Goal: Check status: Check status

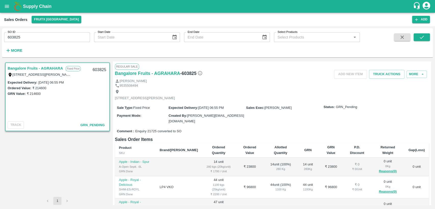
click at [9, 6] on icon "open drawer" at bounding box center [7, 7] width 6 height 6
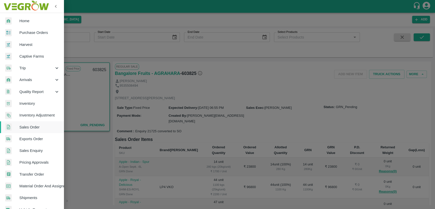
click at [18, 20] on div at bounding box center [12, 20] width 14 height 7
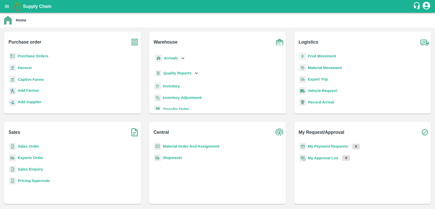
click at [170, 85] on b "Inventory" at bounding box center [171, 86] width 17 height 4
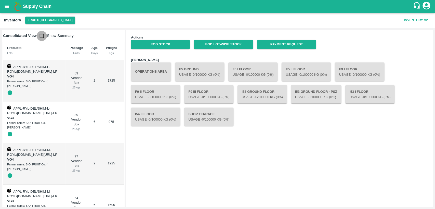
click at [40, 37] on input "checkbox" at bounding box center [42, 36] width 10 height 10
checkbox input "true"
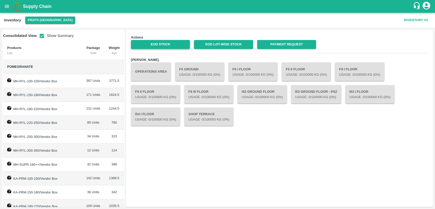
click at [155, 44] on link "EOD Stock" at bounding box center [160, 44] width 59 height 9
click at [226, 44] on link "EOD Lot-wise Stock" at bounding box center [223, 44] width 59 height 9
click at [8, 9] on icon "open drawer" at bounding box center [7, 7] width 6 height 6
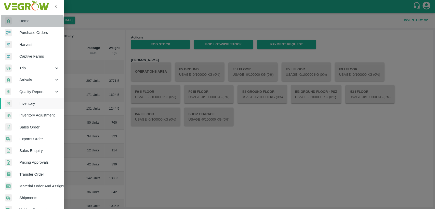
click at [18, 23] on div at bounding box center [12, 20] width 14 height 7
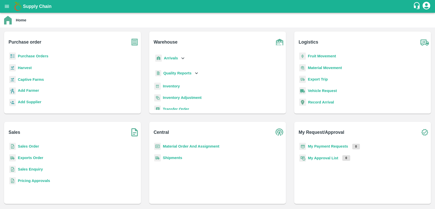
click at [28, 144] on b "Sales Order" at bounding box center [28, 146] width 21 height 4
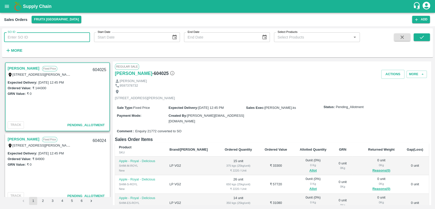
click at [54, 40] on input "SO ID" at bounding box center [47, 37] width 86 height 10
click at [428, 39] on button "submit" at bounding box center [421, 37] width 16 height 8
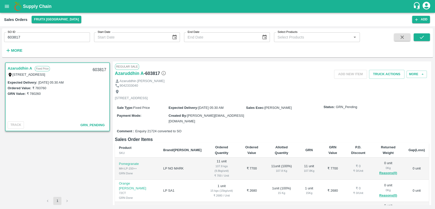
click at [22, 37] on input "603817" at bounding box center [47, 37] width 86 height 10
click at [423, 35] on icon "submit" at bounding box center [421, 37] width 6 height 6
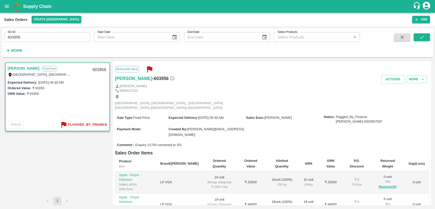
click at [90, 123] on b "Flagged_By_Finance" at bounding box center [87, 125] width 39 height 6
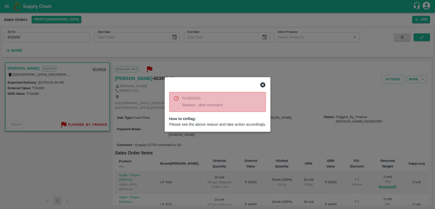
click at [263, 84] on icon at bounding box center [262, 84] width 5 height 5
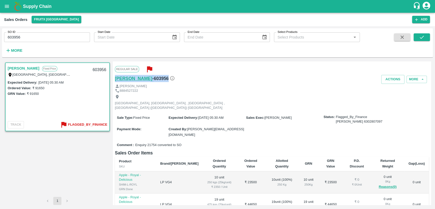
drag, startPoint x: 192, startPoint y: 79, endPoint x: 116, endPoint y: 80, distance: 76.6
click at [116, 80] on div "[PERSON_NAME] T - 603956" at bounding box center [167, 78] width 105 height 7
copy div "[PERSON_NAME] T - 603956"
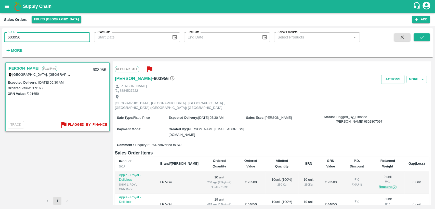
click at [0, 38] on div "SO ID 603956 SO ID Start Date Start Date End Date End Date Select Products Sele…" at bounding box center [217, 117] width 435 height 183
paste input "text"
type input "603825"
click at [426, 38] on button "submit" at bounding box center [421, 37] width 16 height 8
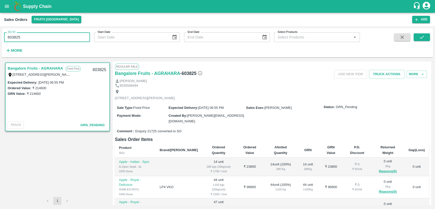
drag, startPoint x: 20, startPoint y: 38, endPoint x: 0, endPoint y: 39, distance: 20.4
click at [0, 39] on div "SO ID 603825 SO ID Start Date Start Date End Date End Date Select Products Sele…" at bounding box center [217, 117] width 435 height 183
click at [422, 39] on icon "submit" at bounding box center [421, 37] width 6 height 6
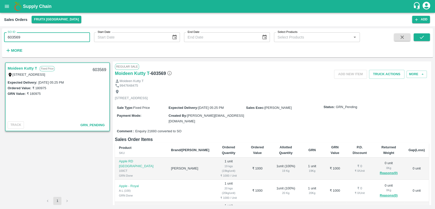
drag, startPoint x: 22, startPoint y: 35, endPoint x: 14, endPoint y: 36, distance: 8.5
click at [14, 36] on input "603569" at bounding box center [47, 37] width 86 height 10
click at [426, 37] on button "submit" at bounding box center [421, 37] width 16 height 8
drag, startPoint x: 30, startPoint y: 39, endPoint x: 0, endPoint y: 39, distance: 30.0
click at [0, 39] on div "SO ID 603819 SO ID Start Date Start Date End Date End Date Select Products Sele…" at bounding box center [217, 117] width 435 height 183
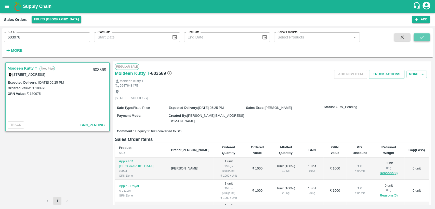
click at [415, 36] on button "submit" at bounding box center [421, 37] width 16 height 8
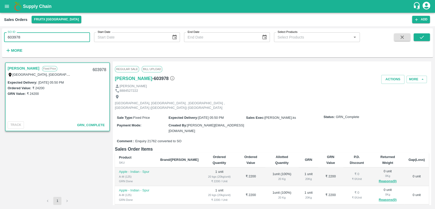
drag, startPoint x: 31, startPoint y: 37, endPoint x: 0, endPoint y: 39, distance: 30.6
click at [0, 39] on div "SO ID 603978 SO ID Start Date Start Date End Date End Date Select Products Sele…" at bounding box center [217, 117] width 435 height 183
type input "603956"
click at [420, 39] on icon "submit" at bounding box center [421, 37] width 6 height 6
